Goal: Information Seeking & Learning: Learn about a topic

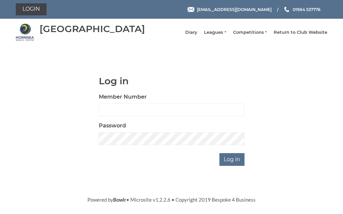
scroll to position [8, 0]
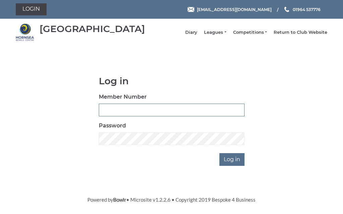
click at [154, 111] on input "Member Number" at bounding box center [172, 110] width 146 height 13
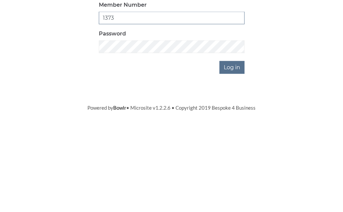
type input "1373"
click at [242, 153] on input "Log in" at bounding box center [232, 159] width 25 height 13
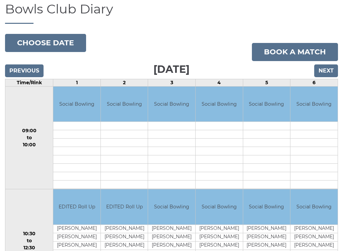
scroll to position [56, 0]
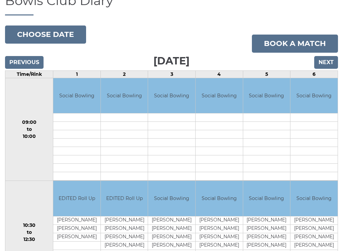
click at [324, 68] on input "Next" at bounding box center [326, 62] width 24 height 13
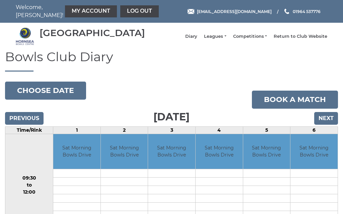
click at [329, 123] on input "Next" at bounding box center [326, 118] width 24 height 13
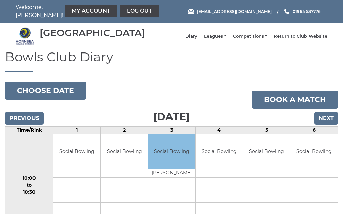
click at [327, 125] on input "Next" at bounding box center [326, 118] width 24 height 13
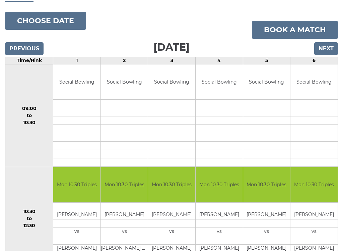
scroll to position [60, 0]
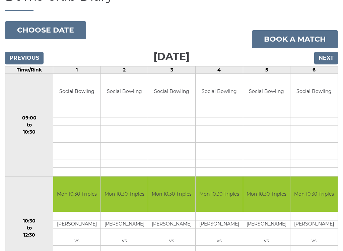
click at [329, 63] on input "Next" at bounding box center [326, 58] width 24 height 13
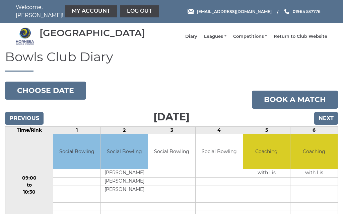
click at [329, 123] on input "Next" at bounding box center [326, 118] width 24 height 13
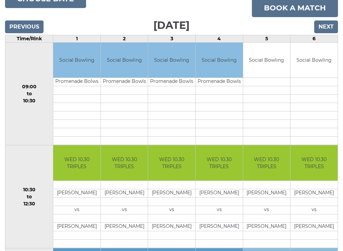
scroll to position [90, 0]
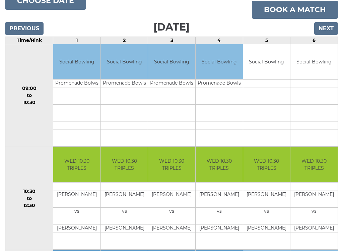
click at [327, 35] on input "Next" at bounding box center [326, 28] width 24 height 13
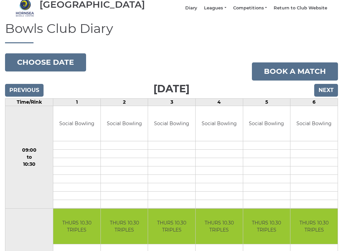
scroll to position [28, 0]
click at [327, 93] on input "Next" at bounding box center [326, 90] width 24 height 13
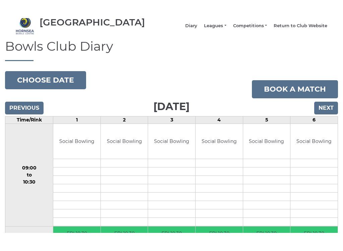
scroll to position [22, 0]
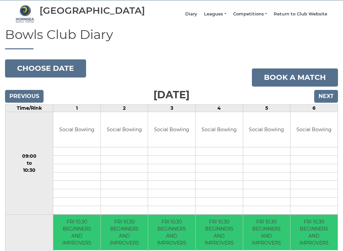
click at [29, 103] on input "Previous" at bounding box center [24, 96] width 39 height 13
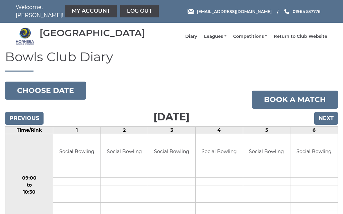
click at [226, 39] on link "Leagues" at bounding box center [215, 37] width 22 height 6
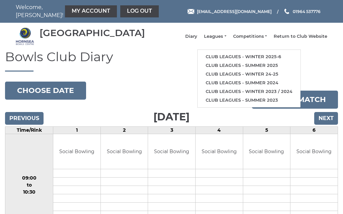
click at [265, 56] on li "Club leagues - Winter 2025-6" at bounding box center [249, 57] width 103 height 9
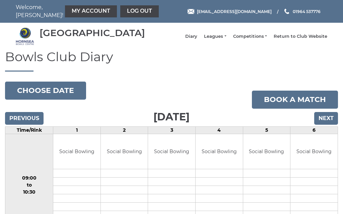
click at [69, 8] on link "My Account" at bounding box center [91, 11] width 52 height 12
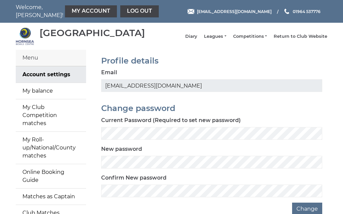
click at [47, 94] on link "My balance" at bounding box center [51, 91] width 70 height 16
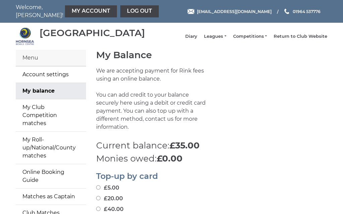
click at [121, 9] on link "Log out" at bounding box center [139, 11] width 39 height 12
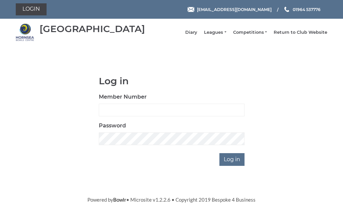
click at [226, 34] on link "Leagues" at bounding box center [215, 32] width 22 height 6
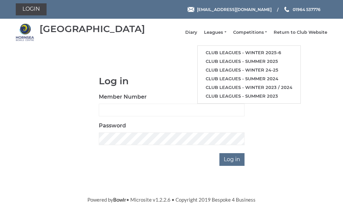
click at [274, 55] on link "Club leagues - Winter 2025-6" at bounding box center [249, 53] width 103 height 9
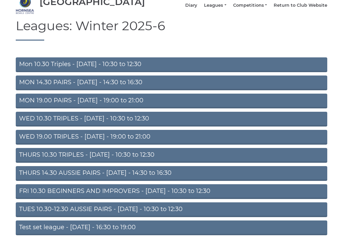
scroll to position [31, 0]
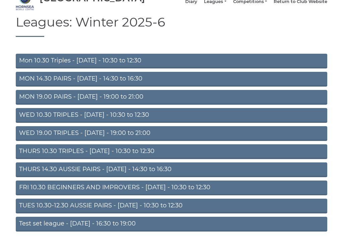
click at [82, 65] on link "Mon 10.30 Triples - [DATE] - 10:30 to 12:30" at bounding box center [172, 61] width 312 height 15
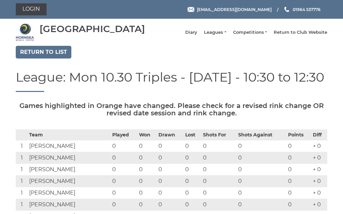
click at [226, 34] on link "Leagues" at bounding box center [215, 32] width 22 height 6
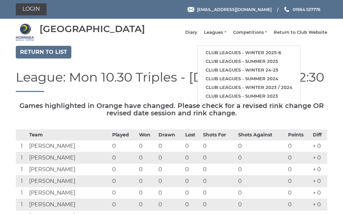
click at [243, 53] on link "Club leagues - Winter 2025-6" at bounding box center [249, 53] width 103 height 9
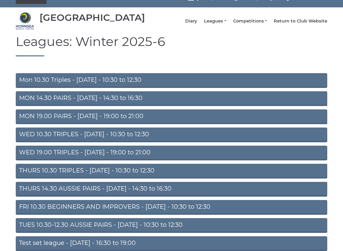
scroll to position [12, 0]
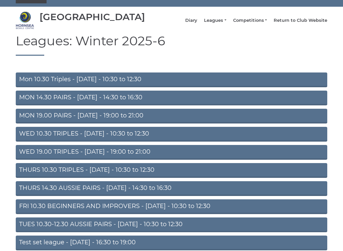
click at [95, 137] on link "WED 10.30 TRIPLES - Wednesday - 10:30 to 12:30" at bounding box center [172, 134] width 312 height 15
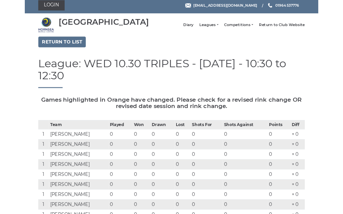
scroll to position [5, 0]
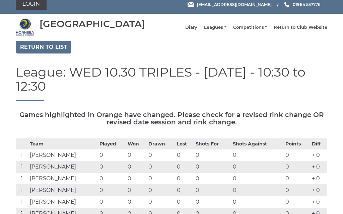
click at [226, 30] on link "Leagues" at bounding box center [215, 27] width 22 height 6
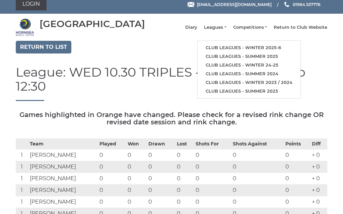
click at [247, 49] on link "Club leagues - Winter 2025-6" at bounding box center [249, 48] width 103 height 9
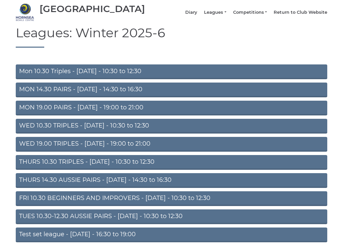
scroll to position [22, 0]
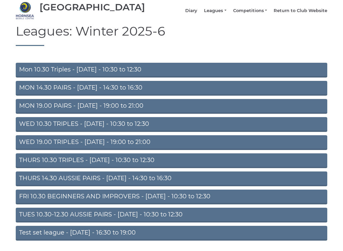
click at [131, 182] on link "THURS 14.30 AUSSIE PAIRS - [DATE] - 14:30 to 16:30" at bounding box center [172, 178] width 312 height 15
